Goal: Information Seeking & Learning: Learn about a topic

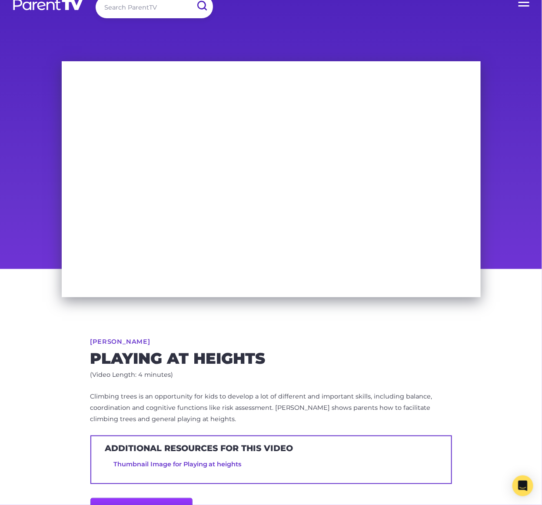
scroll to position [15, 0]
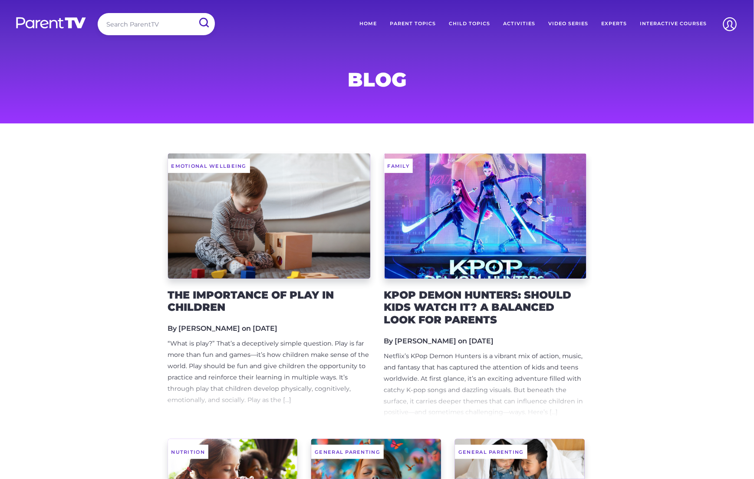
click at [136, 22] on input "search" at bounding box center [156, 24] width 117 height 22
type input "climbing at heights"
click at [192, 13] on input "submit" at bounding box center [203, 23] width 23 height 20
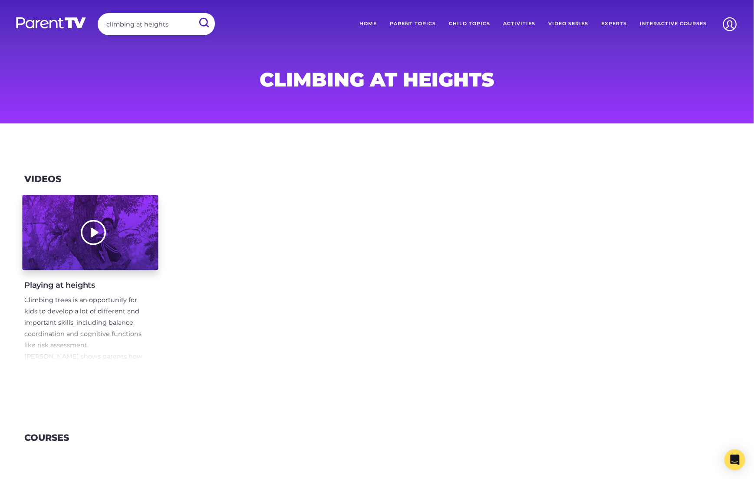
click at [132, 211] on div at bounding box center [90, 232] width 136 height 75
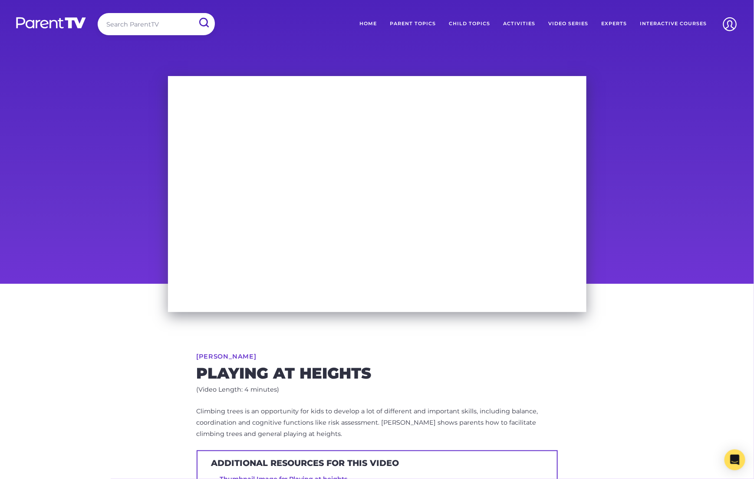
click at [221, 354] on link "Lukas Ritson" at bounding box center [227, 356] width 60 height 6
click at [139, 28] on input "search" at bounding box center [156, 24] width 117 height 22
type input "lukas ritson"
click at [192, 13] on input "submit" at bounding box center [203, 23] width 23 height 20
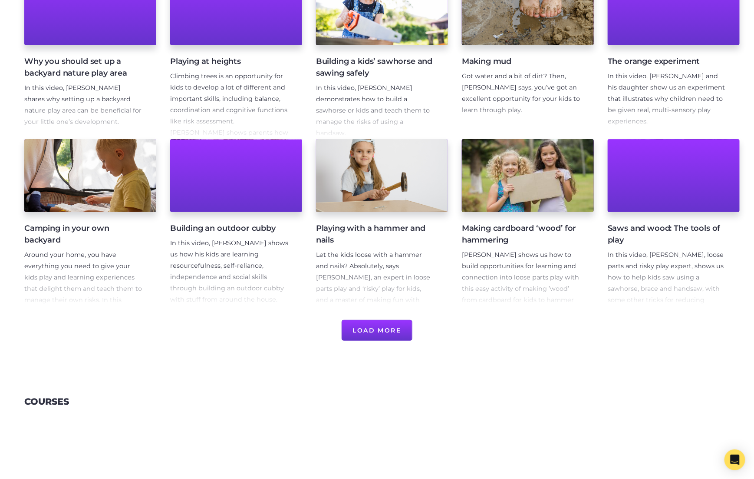
scroll to position [226, 0]
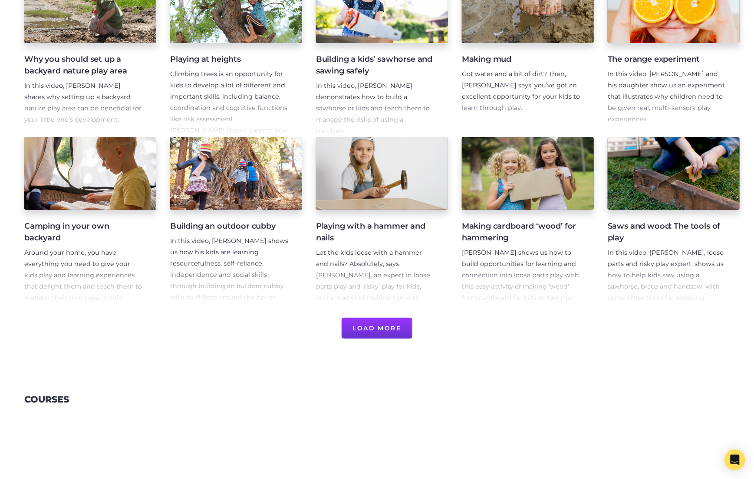
click at [387, 335] on button "Load More" at bounding box center [377, 327] width 71 height 21
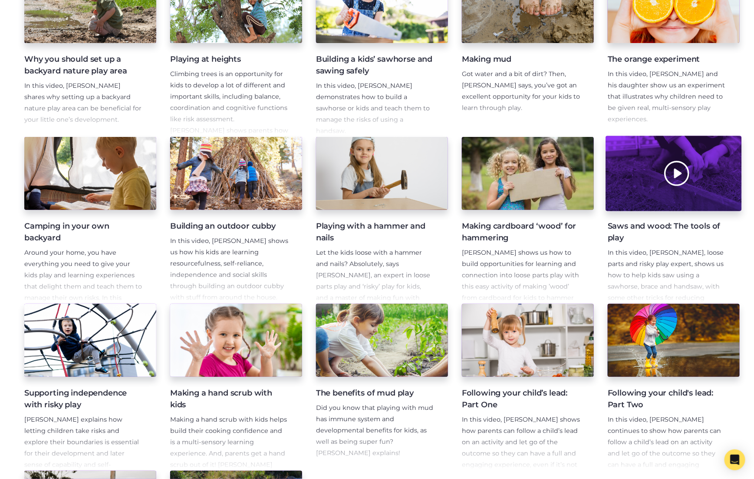
click at [713, 181] on div at bounding box center [674, 173] width 136 height 75
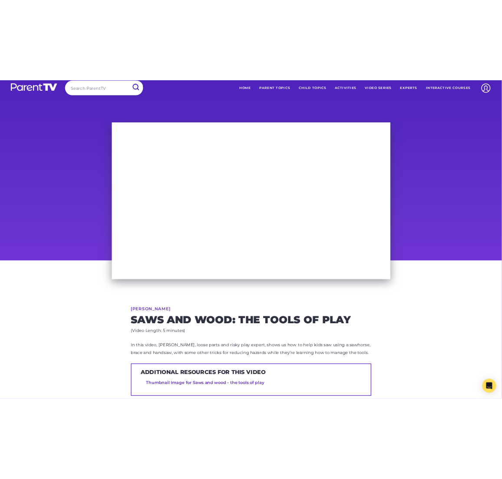
scroll to position [19, 0]
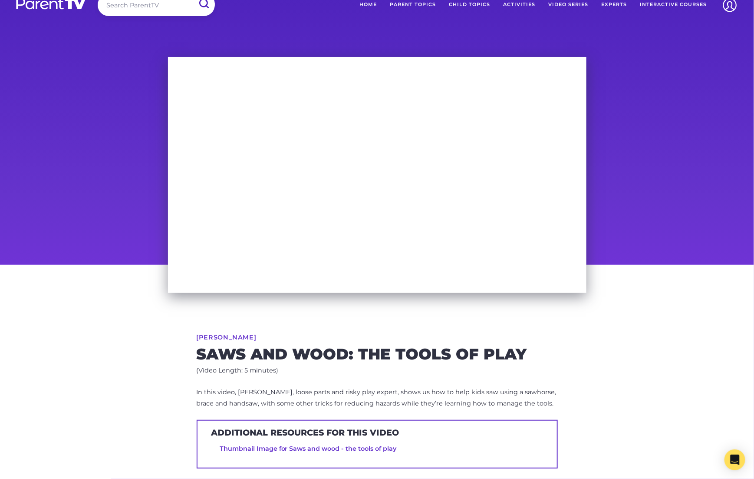
click at [267, 401] on span "In this video, [PERSON_NAME], loose parts and risky play expert, shows us how t…" at bounding box center [377, 397] width 360 height 19
click at [267, 401] on span "In this video, Lukas Ritson, loose parts and risky play expert, shows us how to…" at bounding box center [377, 397] width 360 height 19
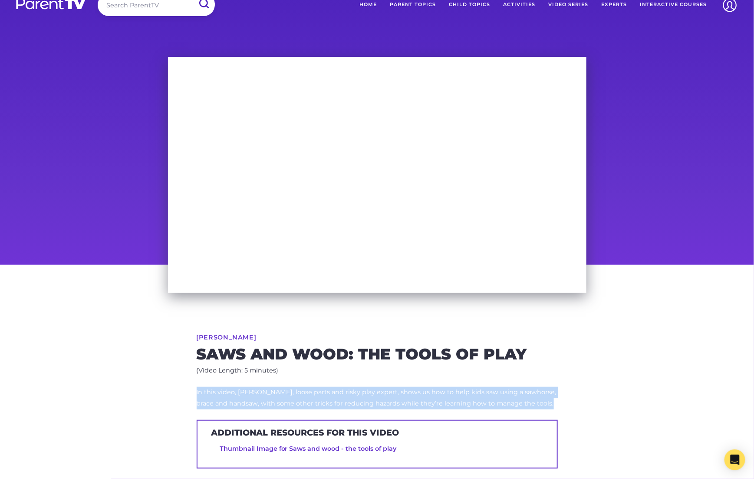
click at [267, 401] on span "In this video, Lukas Ritson, loose parts and risky play expert, shows us how to…" at bounding box center [377, 397] width 360 height 19
copy div "In this video, Lukas Ritson, loose parts and risky play expert, shows us how to…"
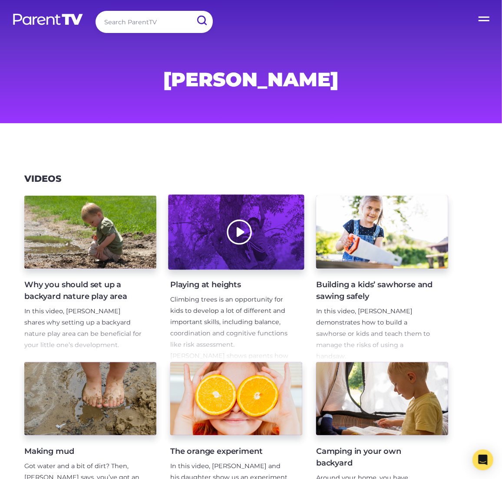
click at [277, 231] on div at bounding box center [236, 232] width 136 height 75
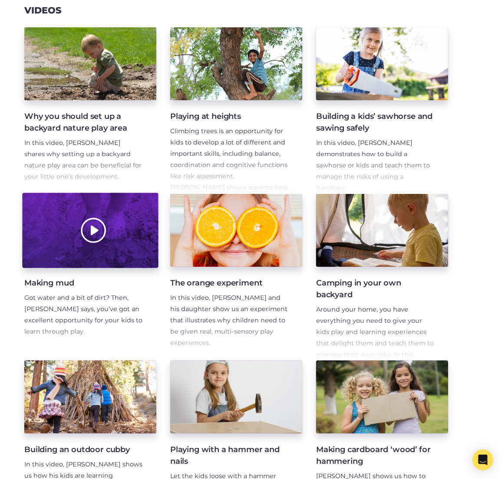
scroll to position [159, 0]
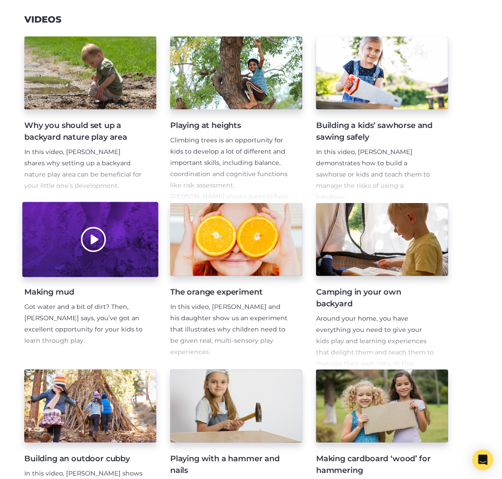
click at [149, 243] on div at bounding box center [90, 239] width 136 height 75
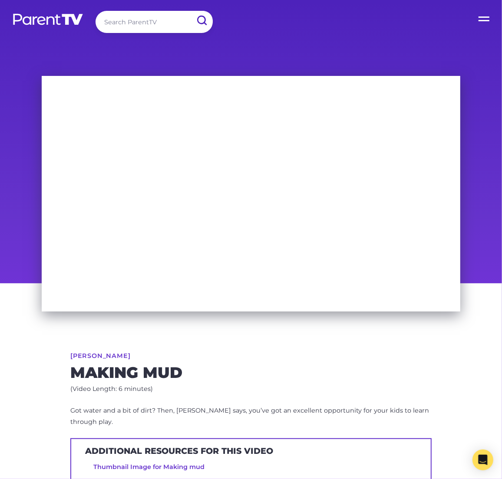
click at [224, 407] on span "Got water and a bit of dirt? Then, [PERSON_NAME] says, you’ve got an excellent …" at bounding box center [249, 416] width 359 height 19
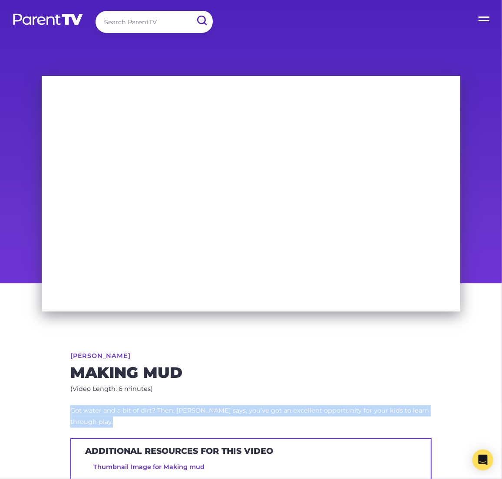
click at [224, 407] on span "Got water and a bit of dirt? Then, [PERSON_NAME] says, you’ve got an excellent …" at bounding box center [249, 416] width 359 height 19
